Goal: Information Seeking & Learning: Find specific fact

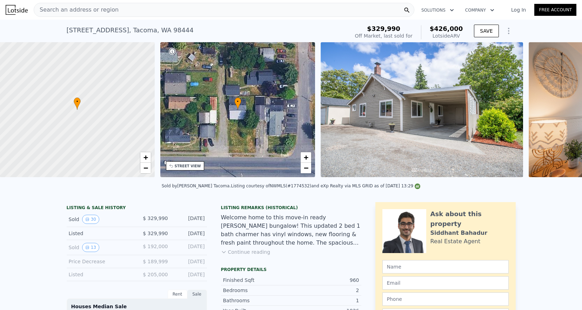
scroll to position [0, 3]
drag, startPoint x: 173, startPoint y: 32, endPoint x: 36, endPoint y: 31, distance: 136.5
click at [36, 31] on div "609 S 84th St , Tacoma , WA 98444 Sold Jun 2021 for $329,990 (~ARV $426k ) $329…" at bounding box center [291, 31] width 582 height 22
click at [249, 30] on div "609 S 84th St , Tacoma , WA 98444 Sold Jun 2021 for $329,990 (~ARV $426k )" at bounding box center [207, 32] width 280 height 20
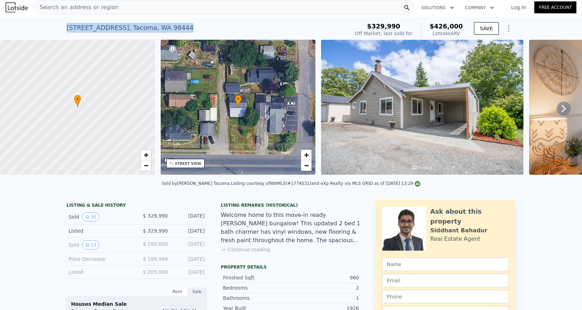
drag, startPoint x: 188, startPoint y: 31, endPoint x: 65, endPoint y: 22, distance: 123.9
click at [67, 22] on div "609 S 84th St , Tacoma , WA 98444 Sold Jun 2021 for $329,990 (~ARV $426k )" at bounding box center [207, 30] width 280 height 20
copy div "609 S 84th St , Tacoma , WA 98444"
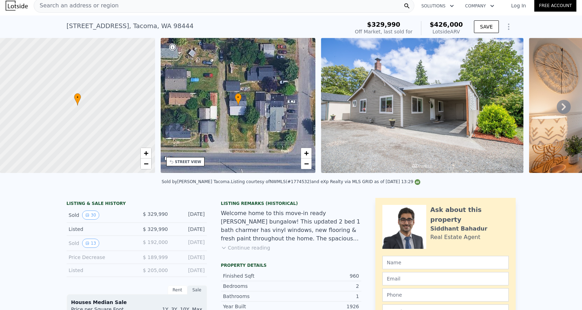
scroll to position [17, 0]
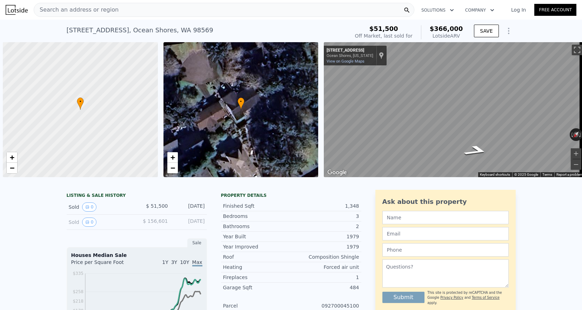
scroll to position [0, 3]
